Goal: Obtain resource: Download file/media

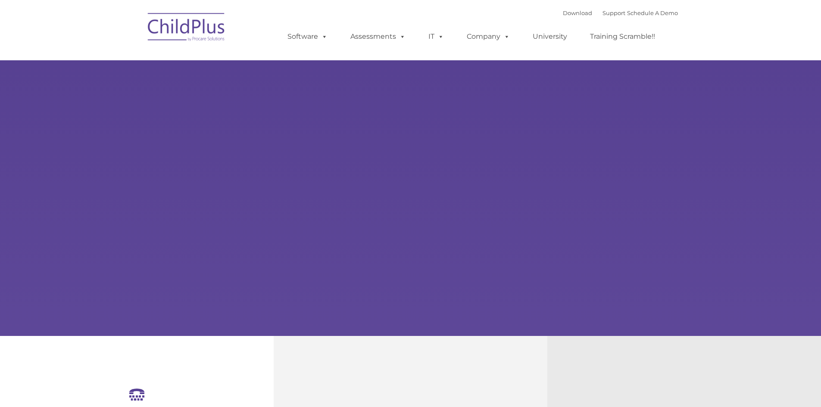
select select "MEDIUM"
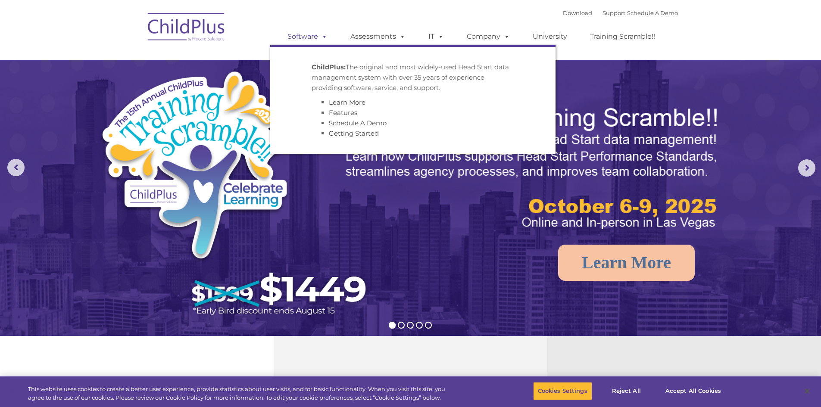
click at [306, 34] on link "Software" at bounding box center [307, 36] width 57 height 17
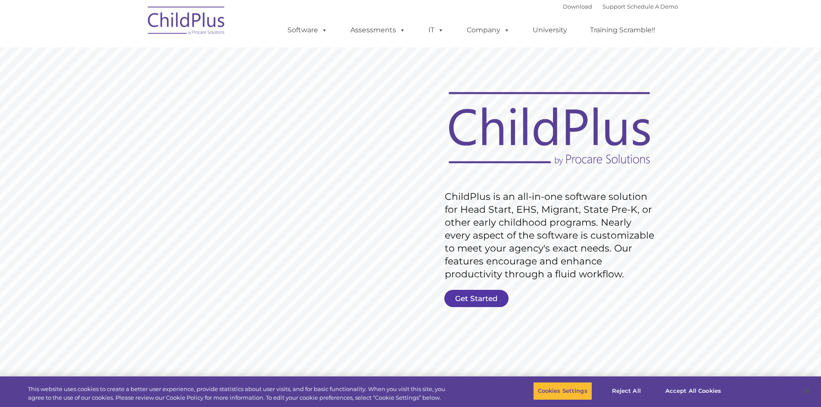
click at [482, 302] on link "Get Started" at bounding box center [476, 298] width 64 height 17
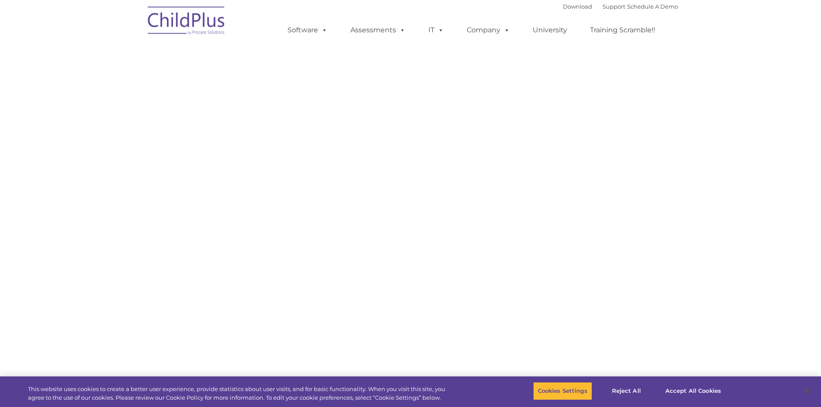
select select "MEDIUM"
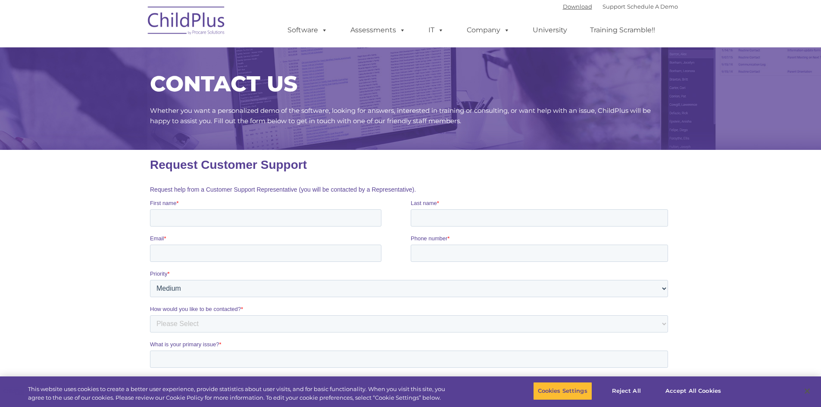
click at [563, 7] on link "Download" at bounding box center [577, 6] width 29 height 7
